Goal: Check status: Verify the current state of an ongoing process or item

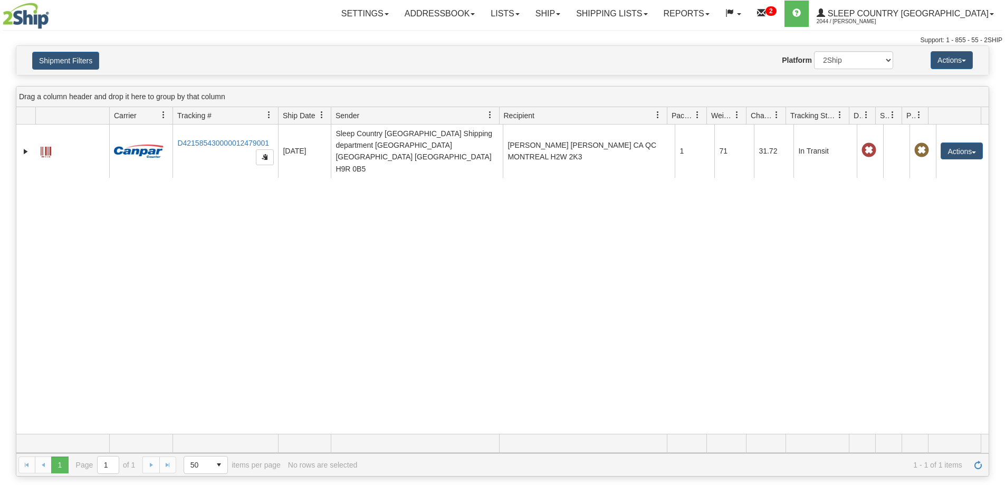
click at [656, 17] on link "Shipping lists" at bounding box center [611, 14] width 87 height 26
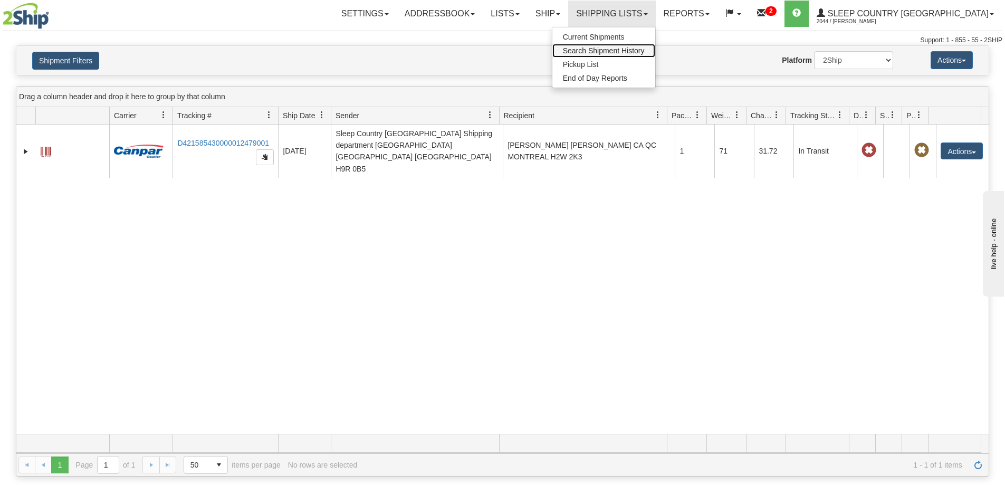
click at [645, 49] on span "Search Shipment History" at bounding box center [604, 50] width 82 height 8
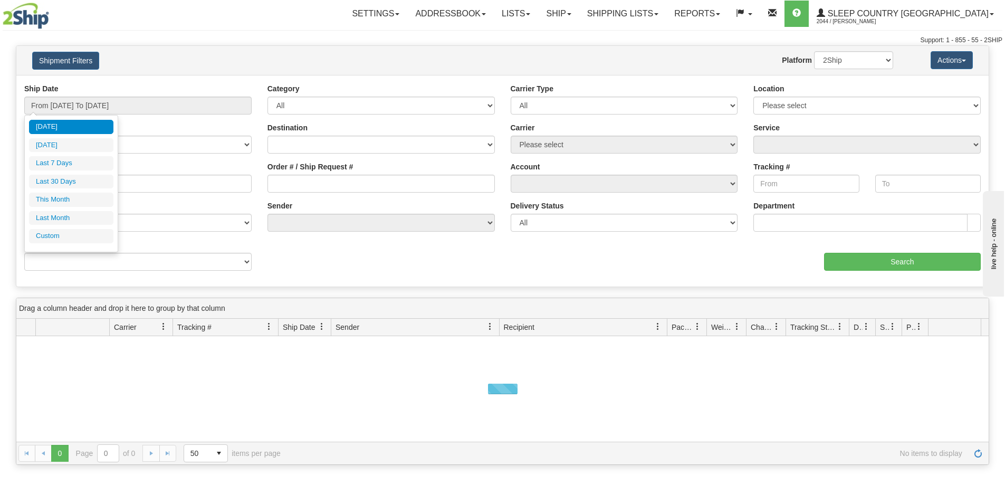
click at [63, 185] on li "Last 30 Days" at bounding box center [71, 182] width 84 height 14
type input "From [DATE] To [DATE]"
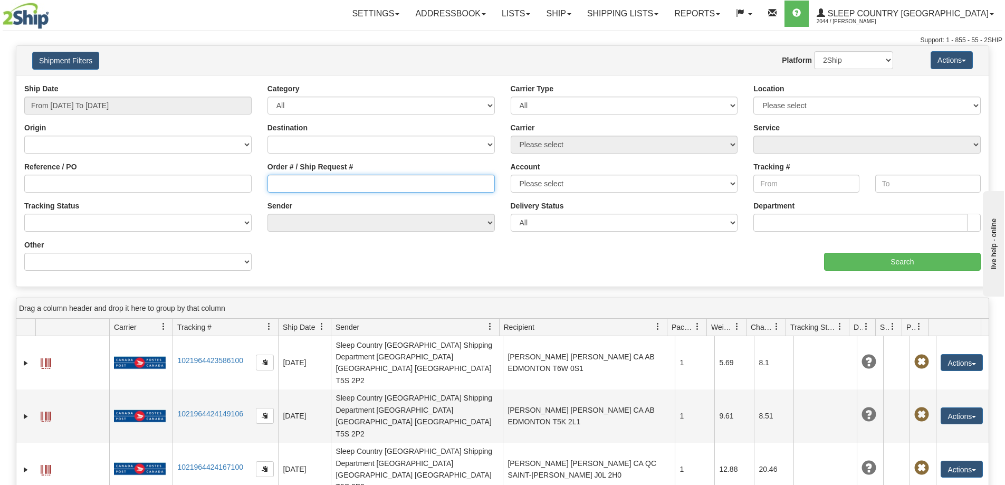
click at [319, 187] on input "Order # / Ship Request #" at bounding box center [381, 184] width 227 height 18
paste input "9002H971180"
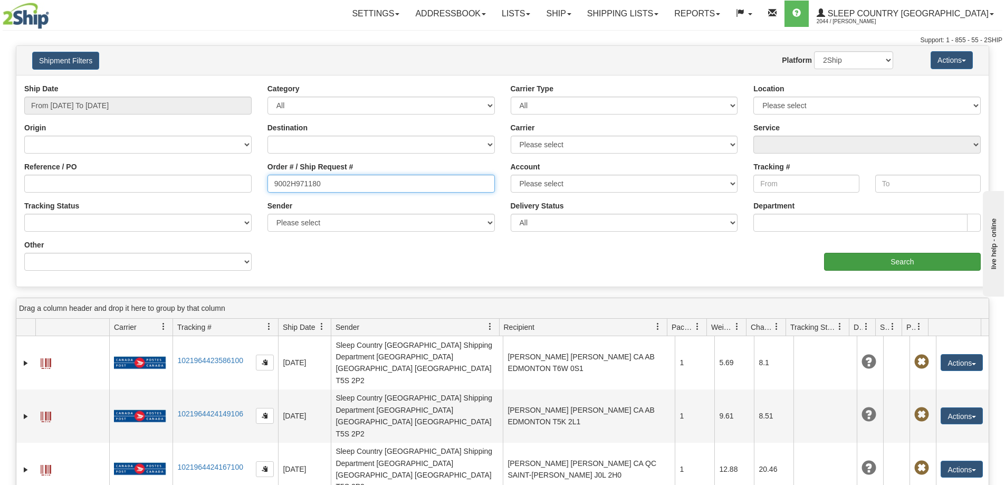
type input "9002H971180"
click at [941, 262] on input "Search" at bounding box center [902, 262] width 157 height 18
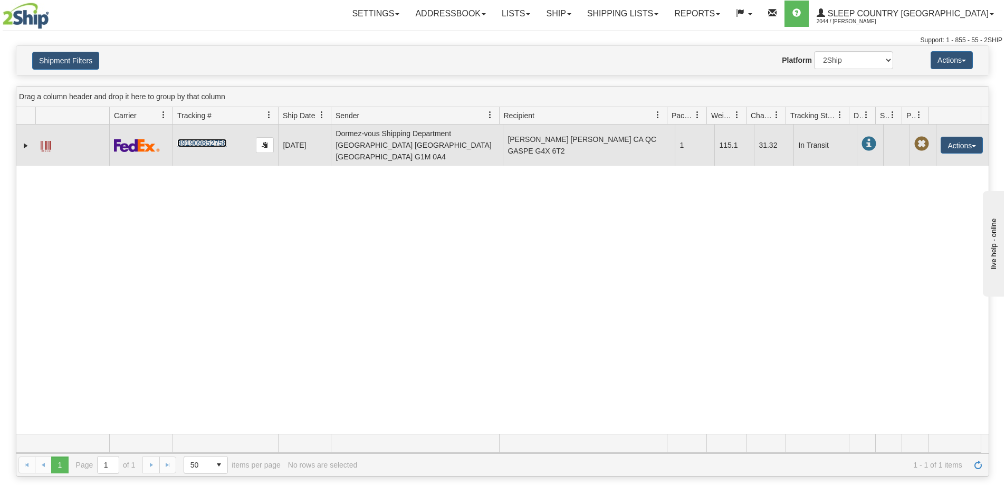
click at [205, 139] on link "391909852758" at bounding box center [201, 143] width 49 height 8
